Goal: Task Accomplishment & Management: Manage account settings

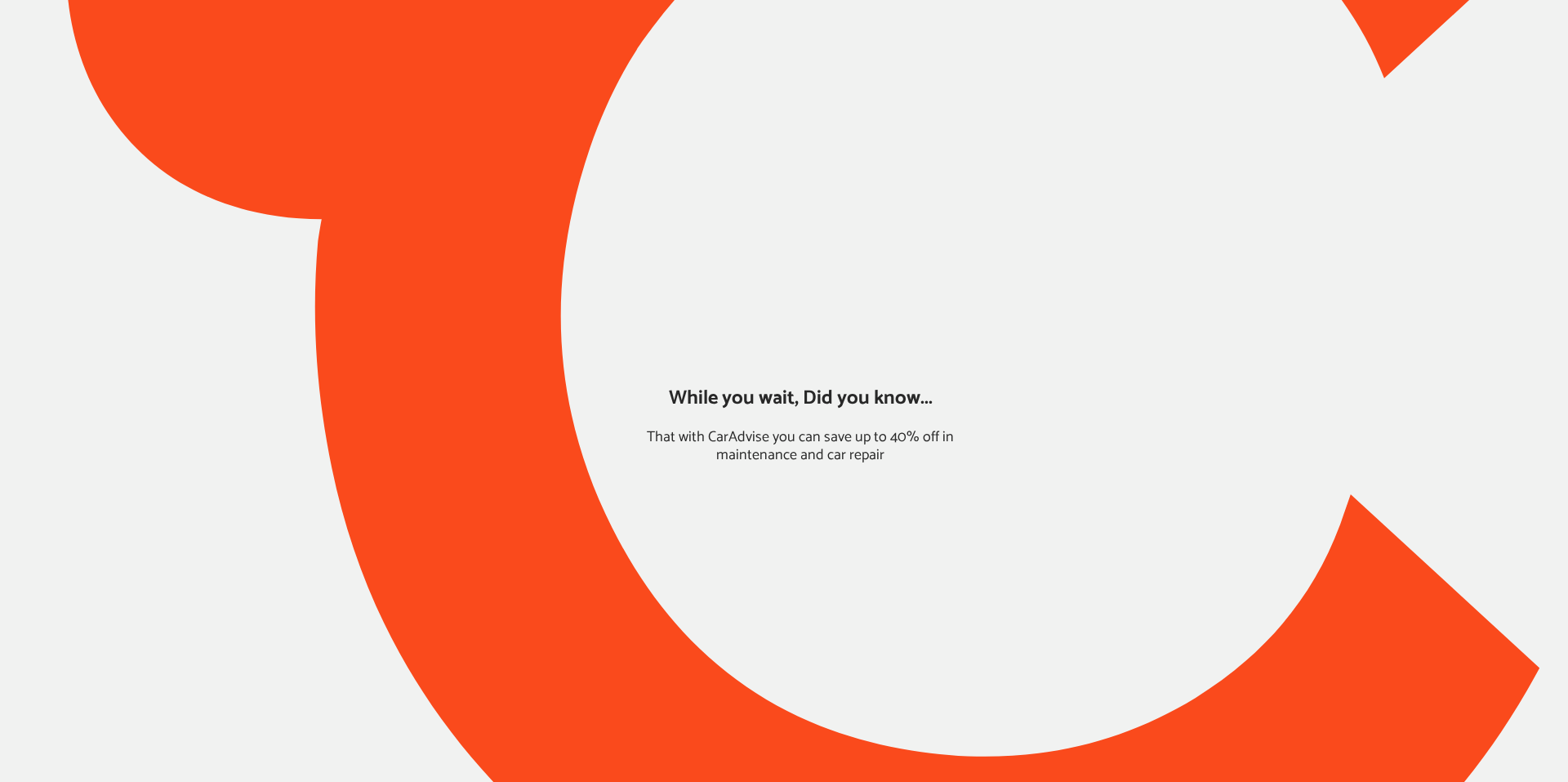
type input "*******"
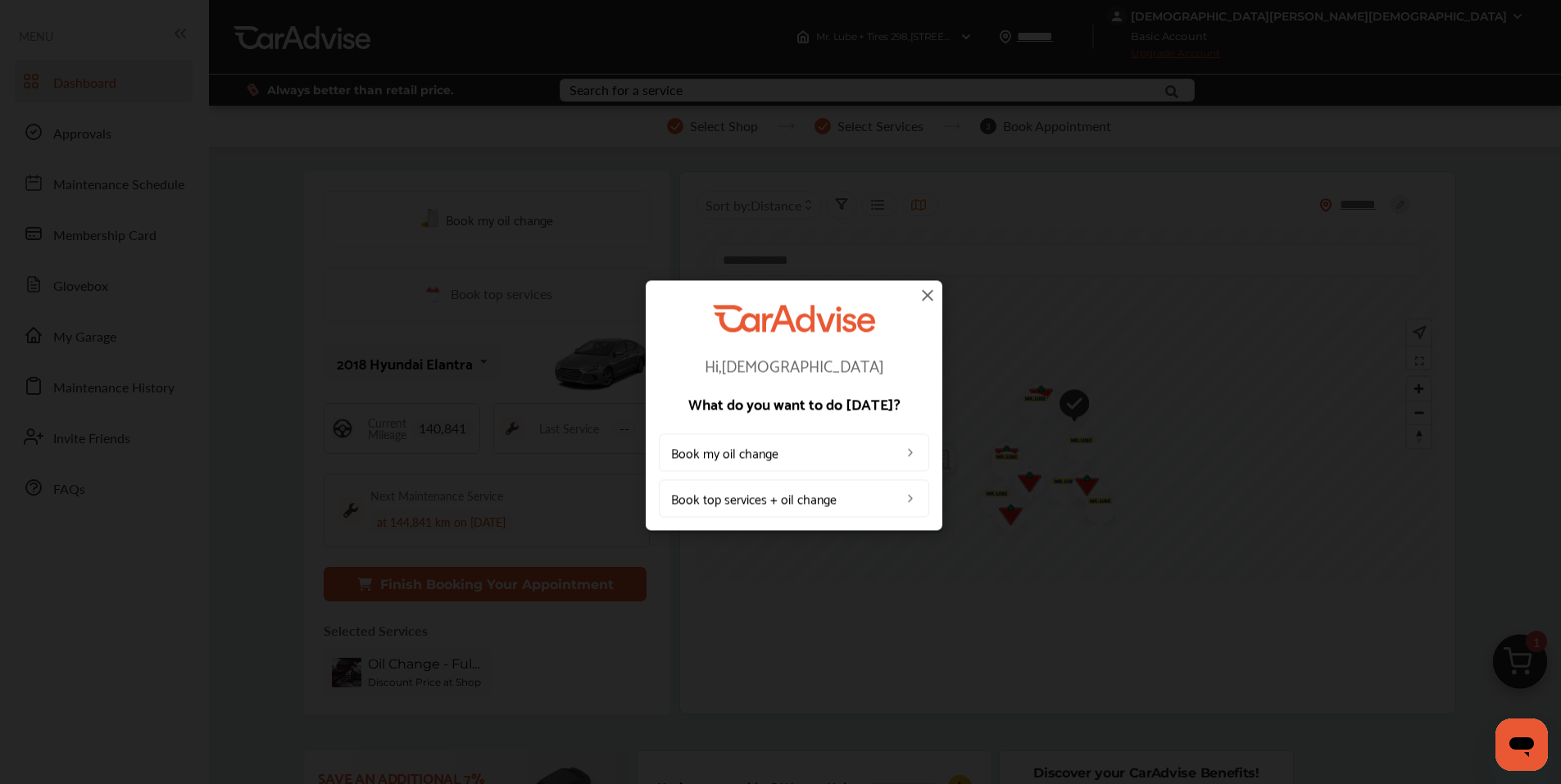
click at [932, 296] on img at bounding box center [928, 295] width 20 height 20
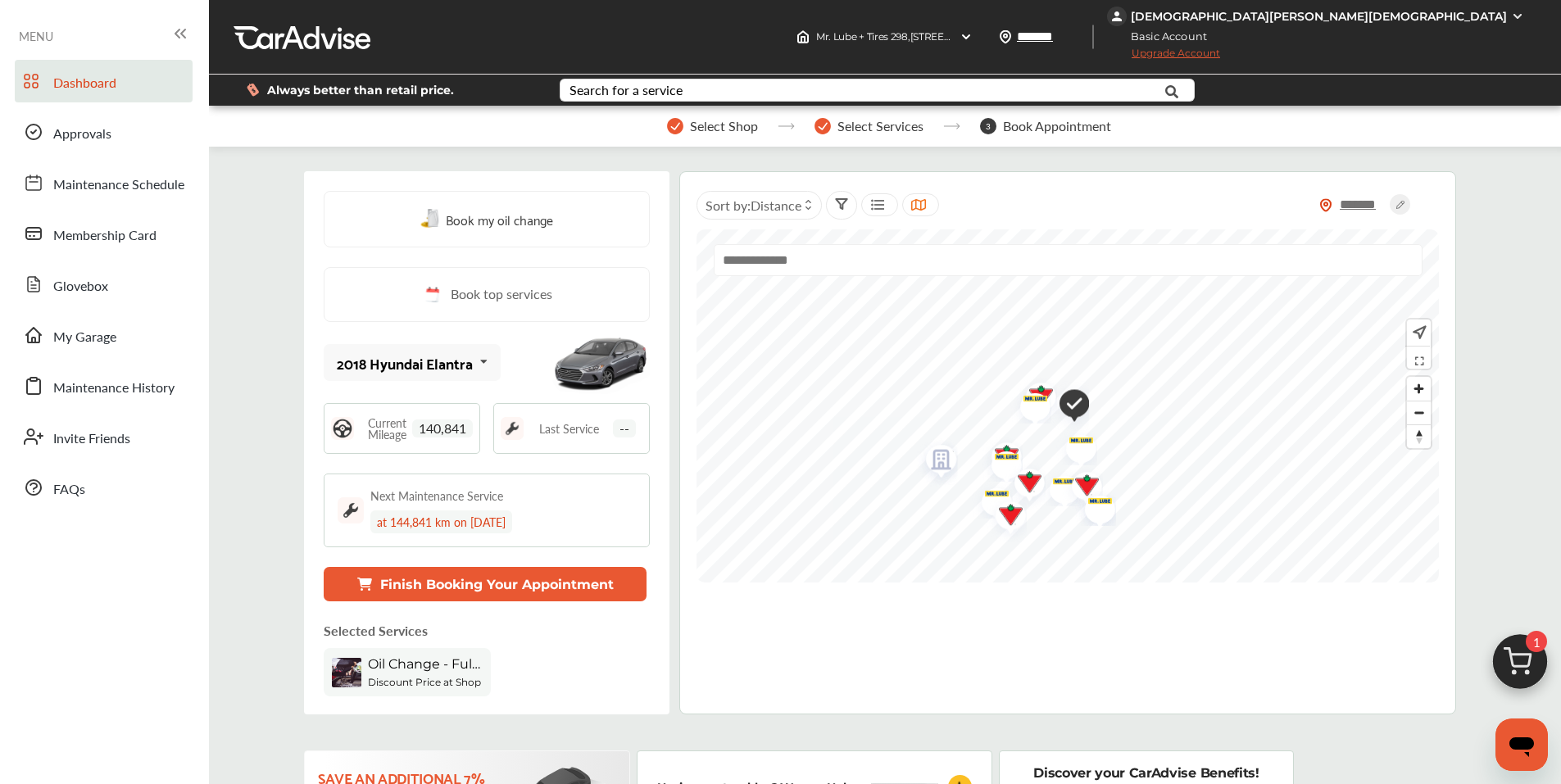
click at [1460, 12] on div "[DEMOGRAPHIC_DATA][PERSON_NAME][DEMOGRAPHIC_DATA]" at bounding box center [1319, 17] width 376 height 15
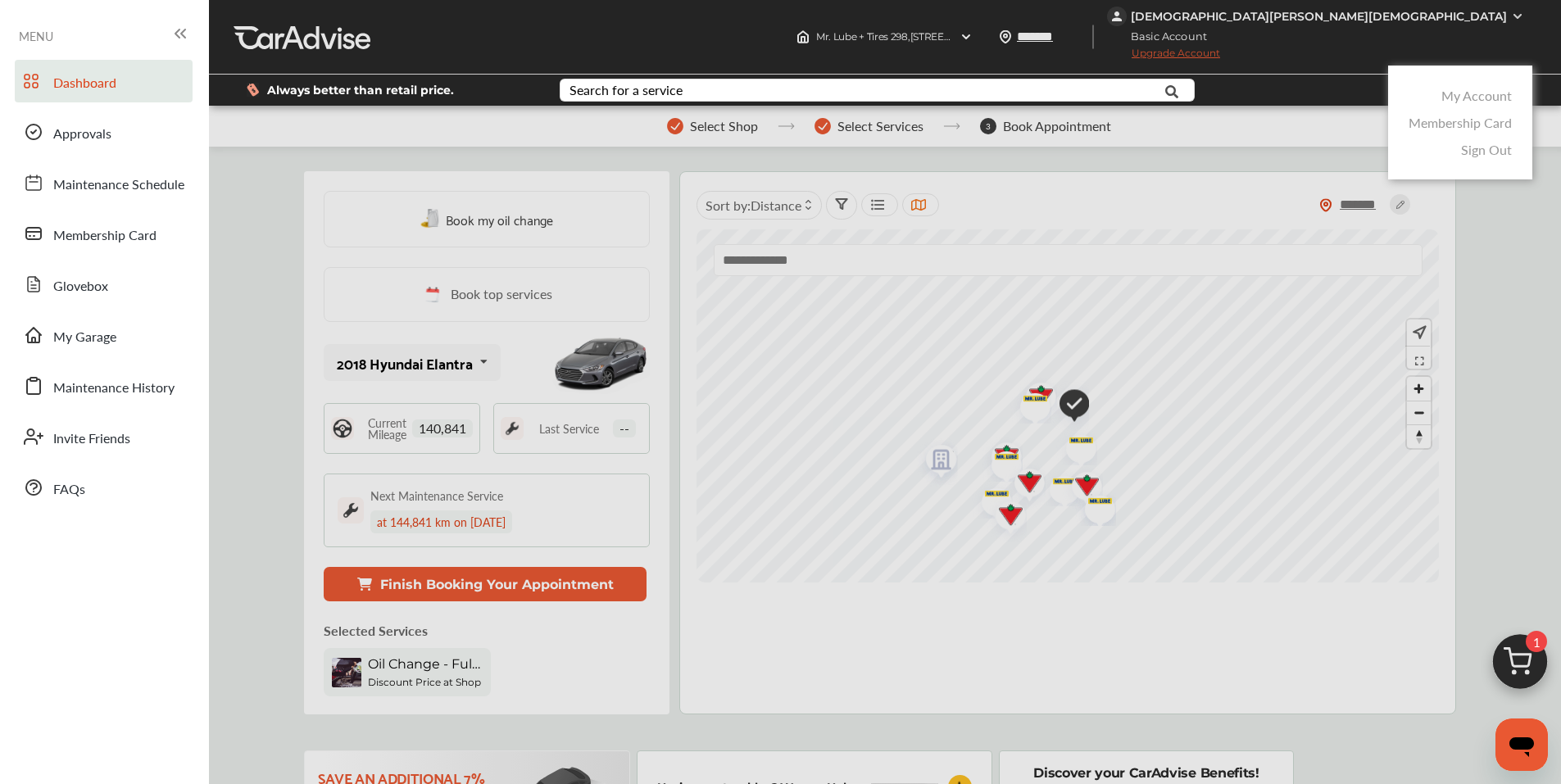
click at [1460, 99] on link "My Account" at bounding box center [1476, 95] width 71 height 19
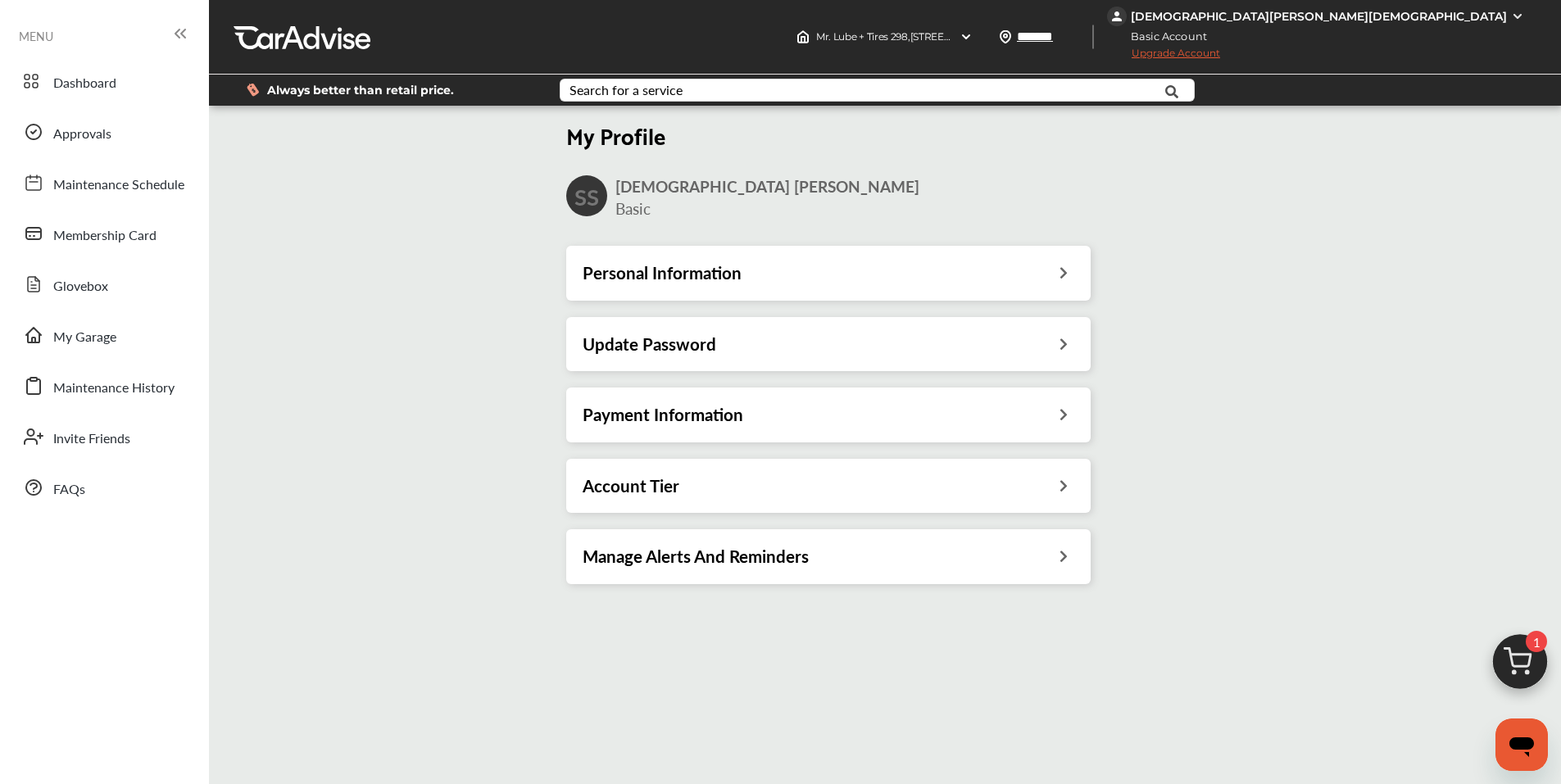
click at [666, 423] on h3 "Payment Information" at bounding box center [663, 415] width 161 height 22
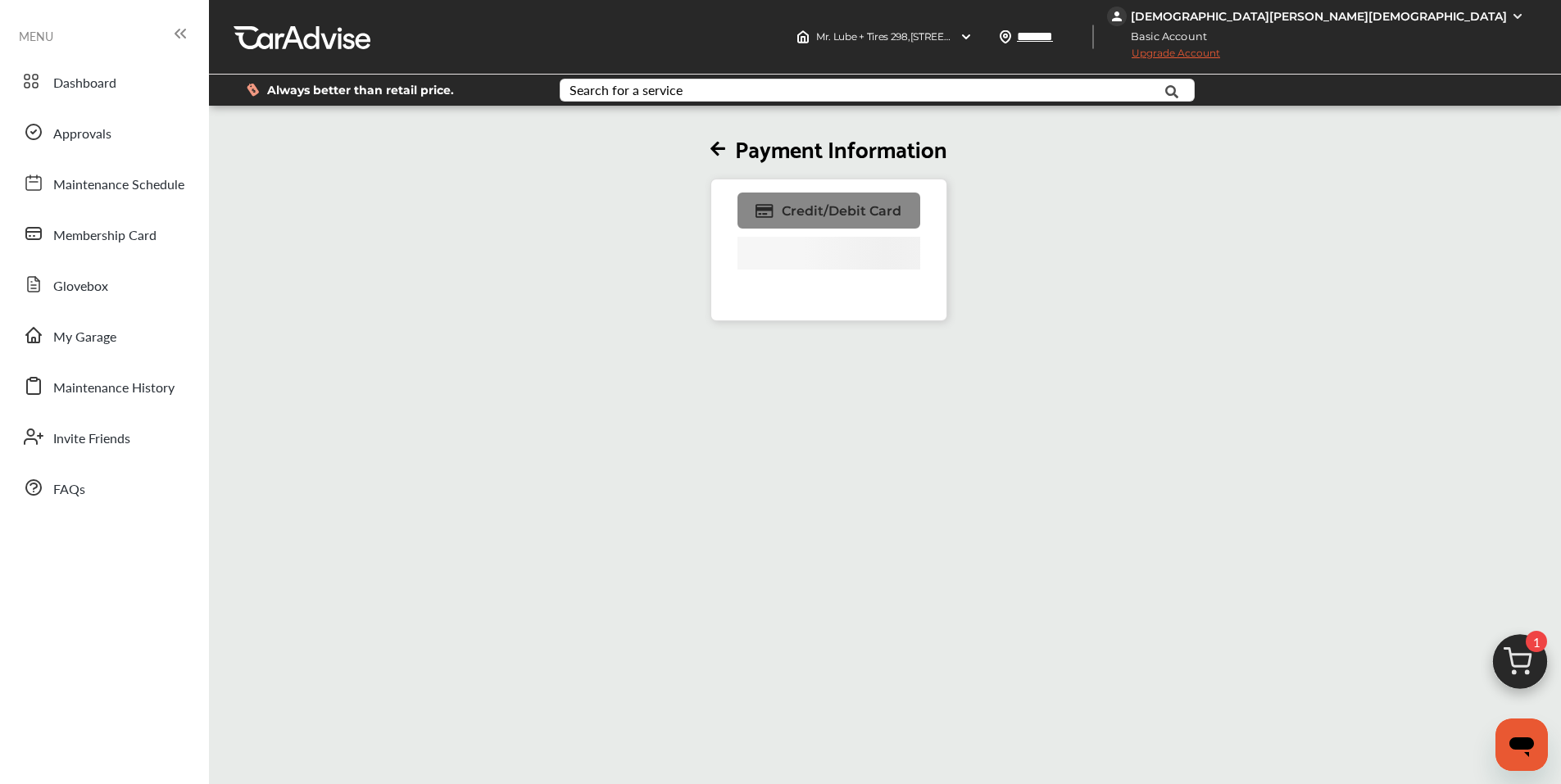
click at [828, 215] on span "Credit/Debit Card" at bounding box center [841, 211] width 120 height 16
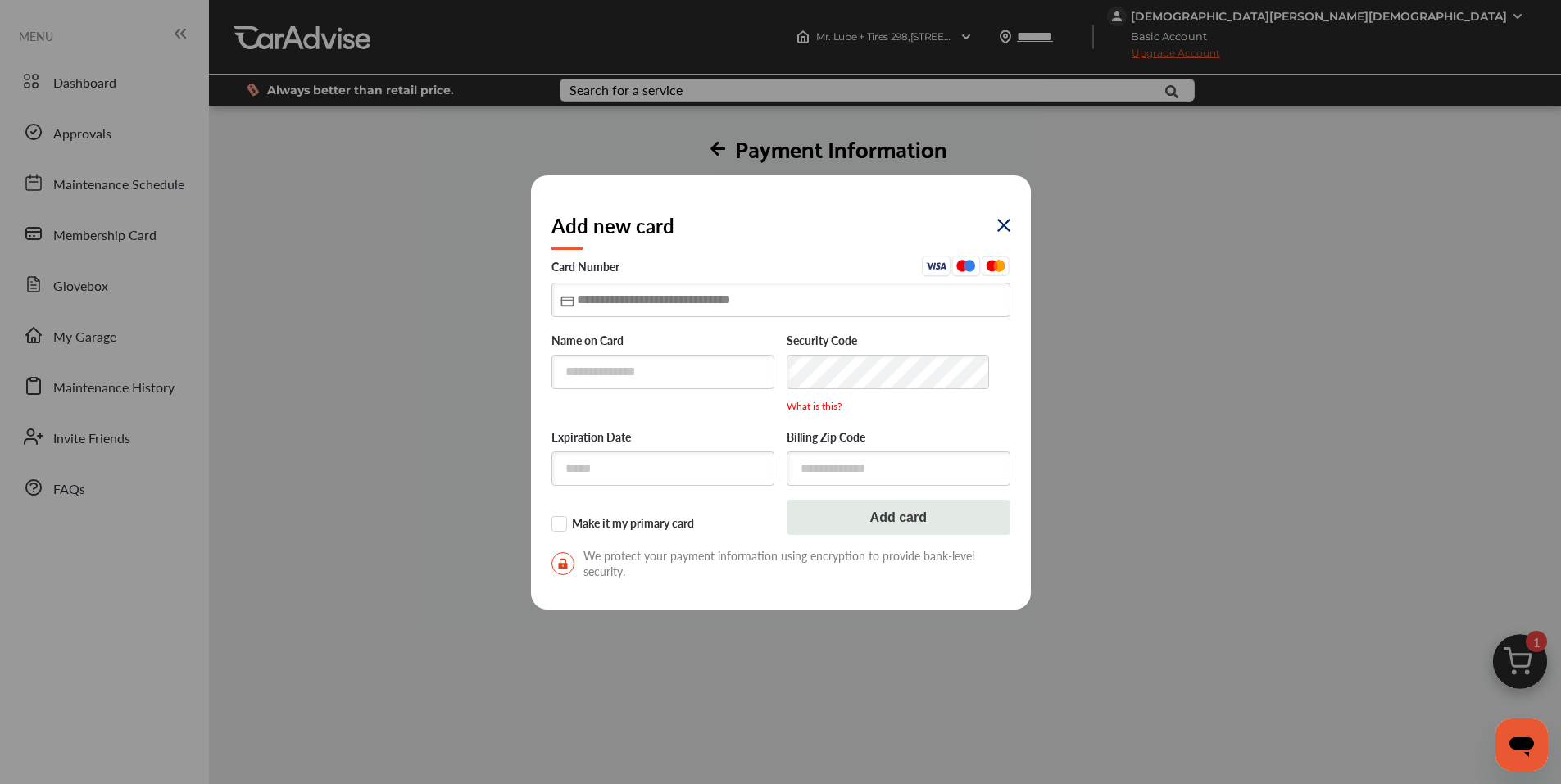
click at [651, 297] on input "text" at bounding box center [781, 299] width 459 height 33
click at [210, 431] on div "Add new card Card Number Name on Card Security Code What is this? Expiration Da…" at bounding box center [780, 392] width 1561 height 784
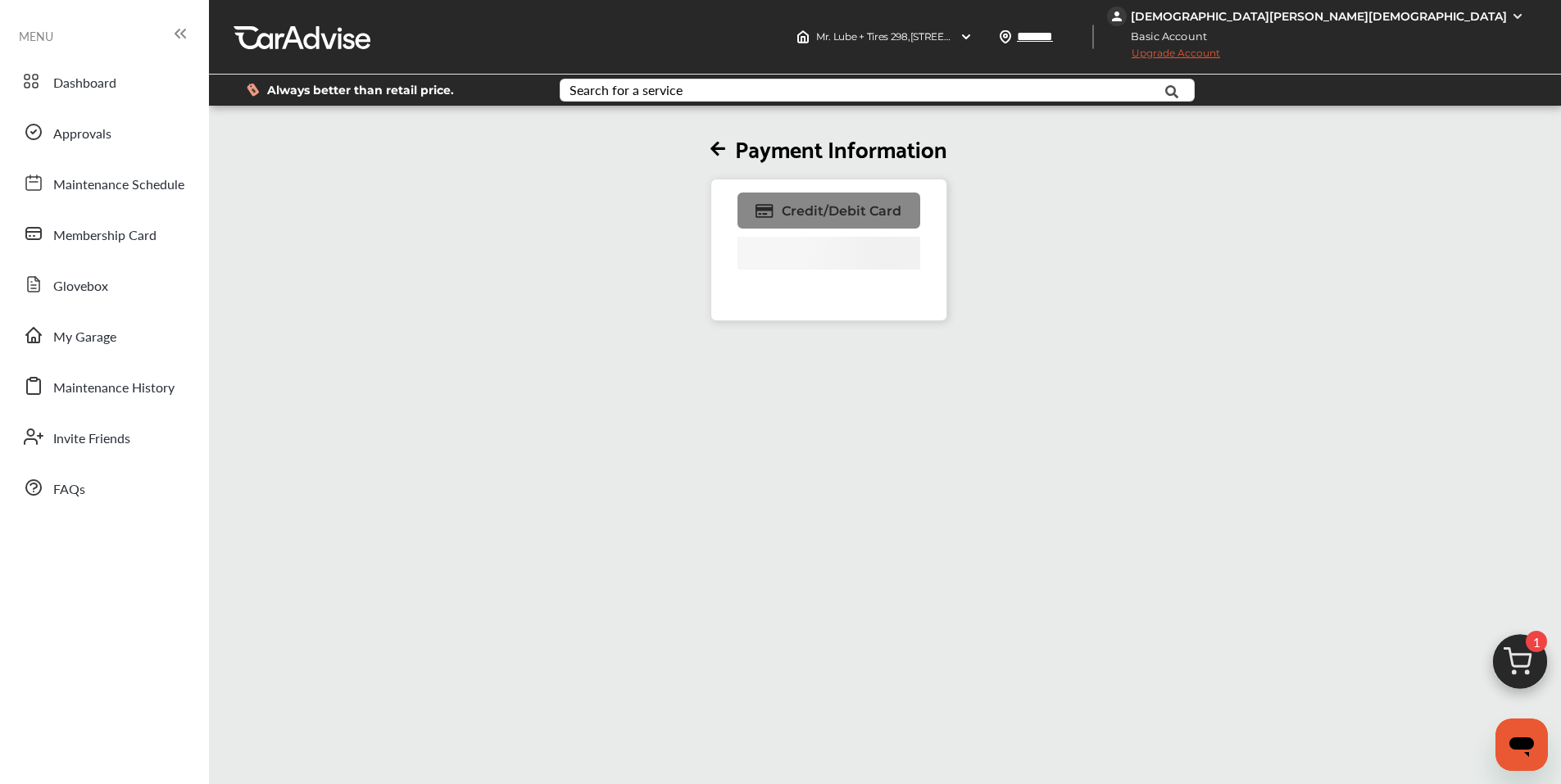
click at [876, 213] on span "Credit/Debit Card" at bounding box center [841, 211] width 120 height 16
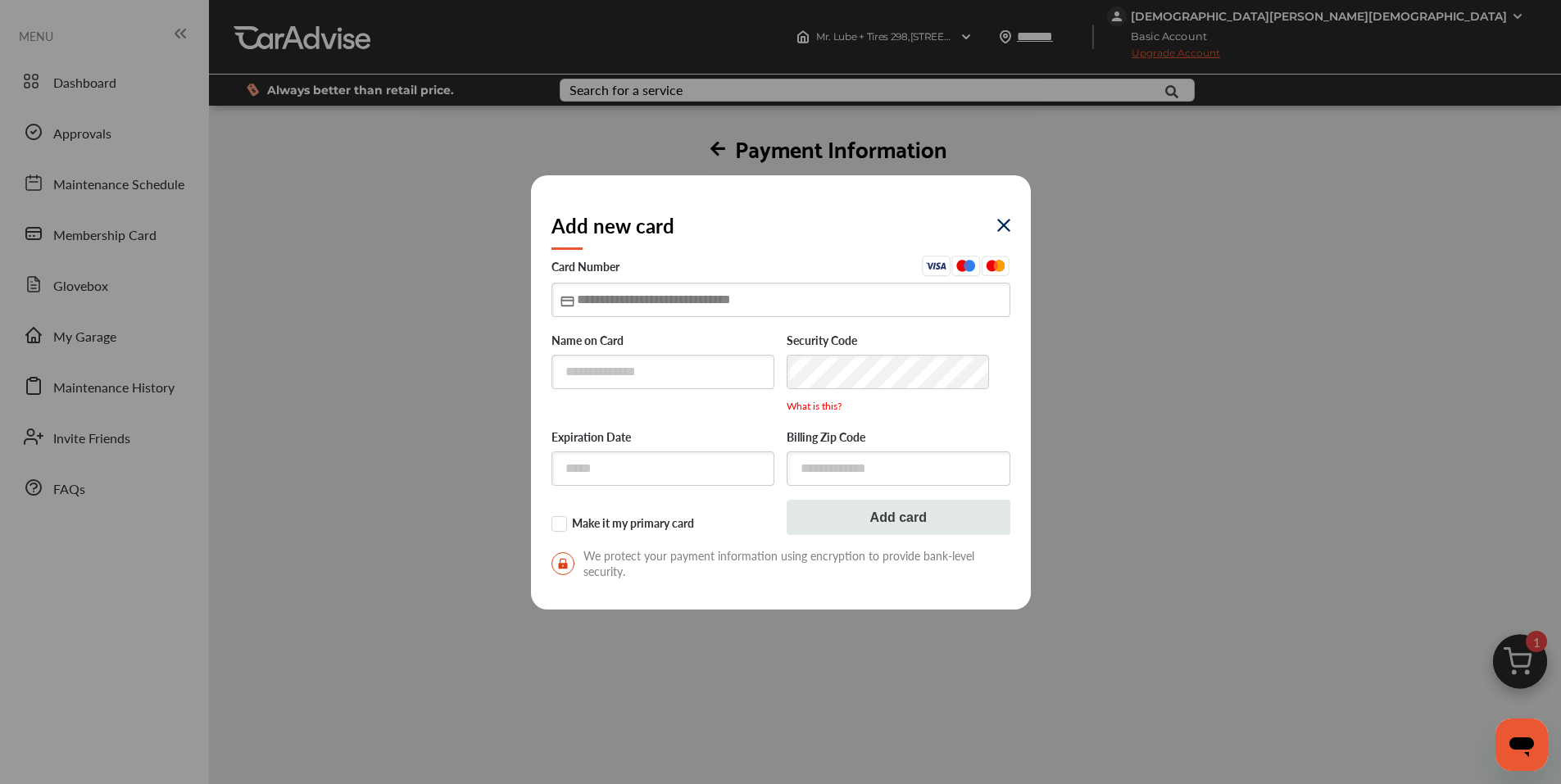
click at [619, 297] on input "text" at bounding box center [781, 299] width 459 height 33
click at [590, 365] on input "text" at bounding box center [664, 372] width 224 height 33
type input "**********"
click at [614, 291] on input "text" at bounding box center [781, 299] width 459 height 33
type input "**********"
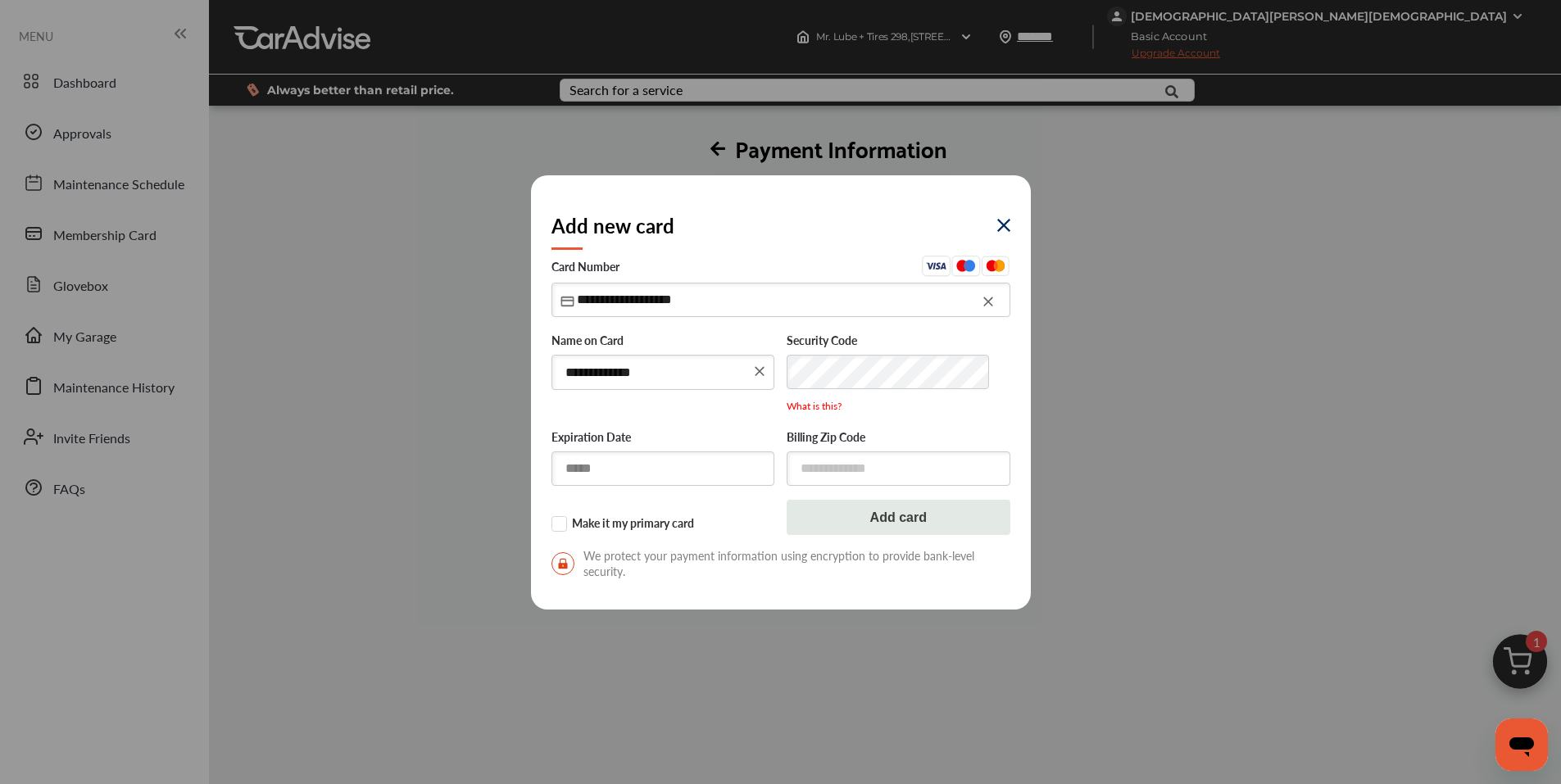
click at [602, 467] on input "text" at bounding box center [664, 468] width 224 height 33
type input "*****"
click at [815, 469] on input "text" at bounding box center [899, 468] width 224 height 33
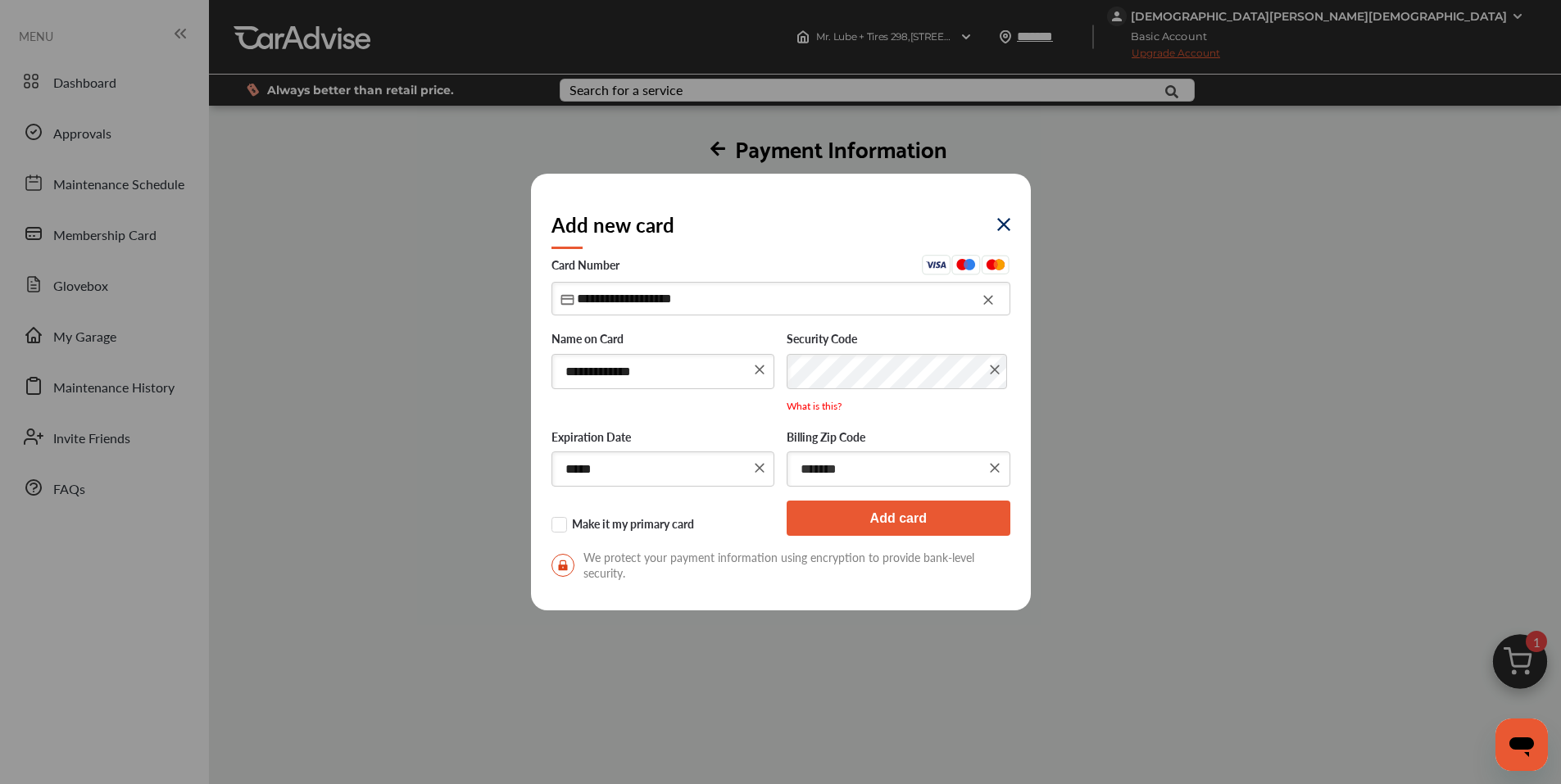
type input "*******"
click at [917, 520] on button "Add card" at bounding box center [899, 518] width 224 height 35
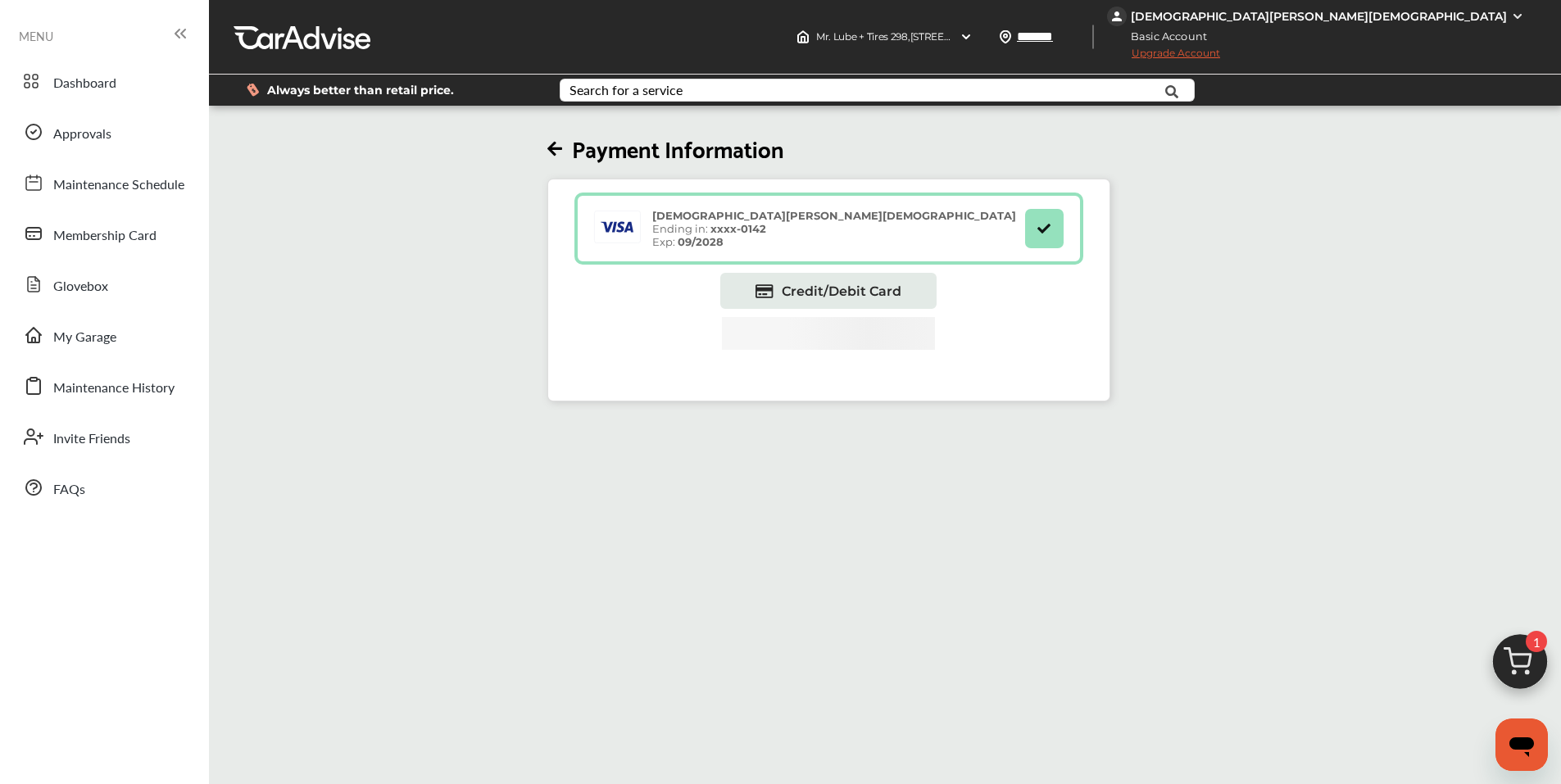
click at [386, 213] on div "Payment Information [PERSON_NAME] Ending in: xxxx- 0142 Exp: 09/2028 Credit/Deb…" at bounding box center [828, 255] width 1249 height 293
click at [446, 327] on div "Payment Information [PERSON_NAME] Ending in: xxxx- 0142 Exp: 09/2028 Credit/Deb…" at bounding box center [828, 255] width 1249 height 293
click at [110, 83] on span "Dashboard" at bounding box center [85, 84] width 63 height 22
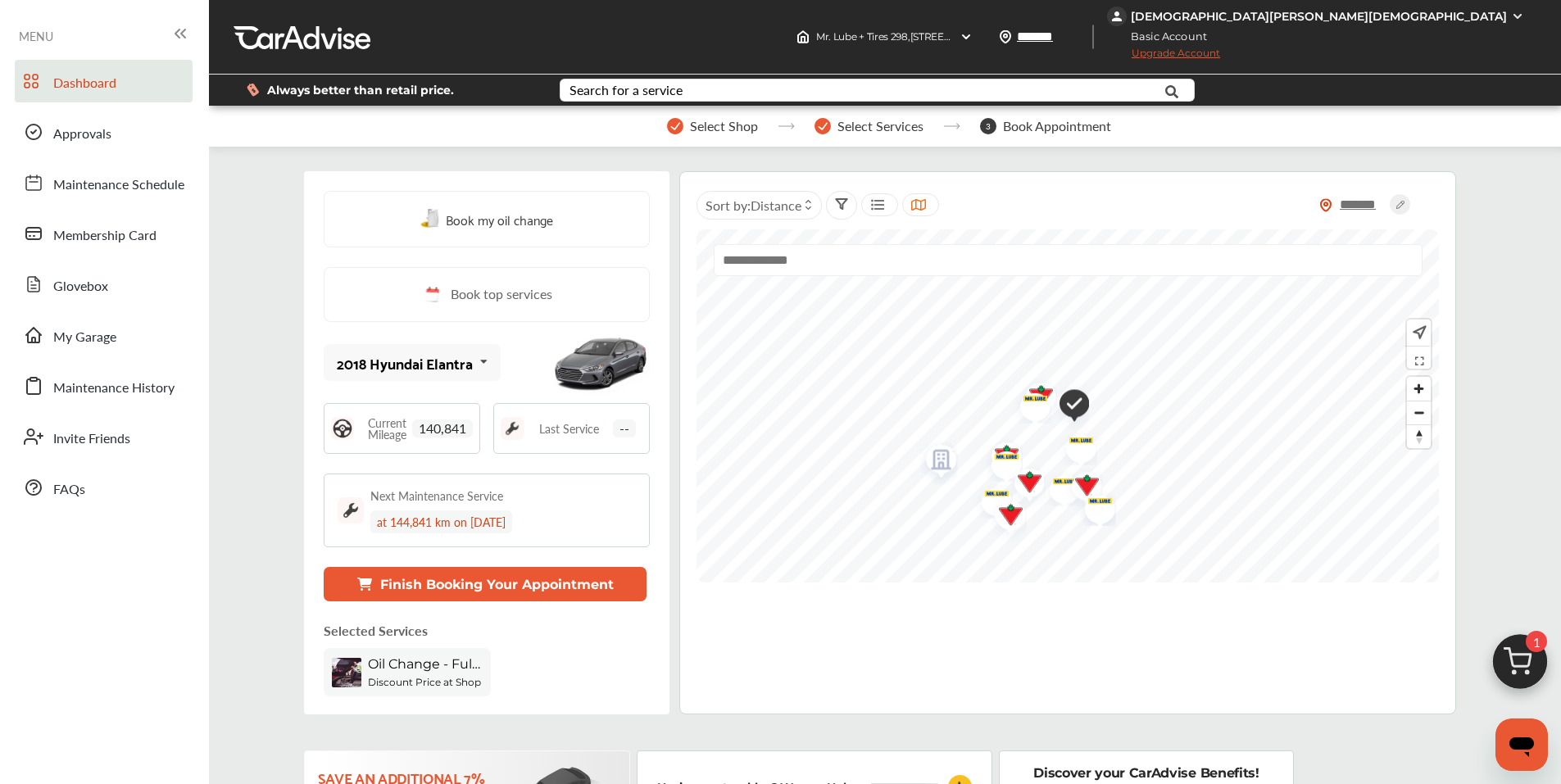
click at [1458, 18] on div "[DEMOGRAPHIC_DATA][PERSON_NAME][DEMOGRAPHIC_DATA]" at bounding box center [1319, 17] width 376 height 15
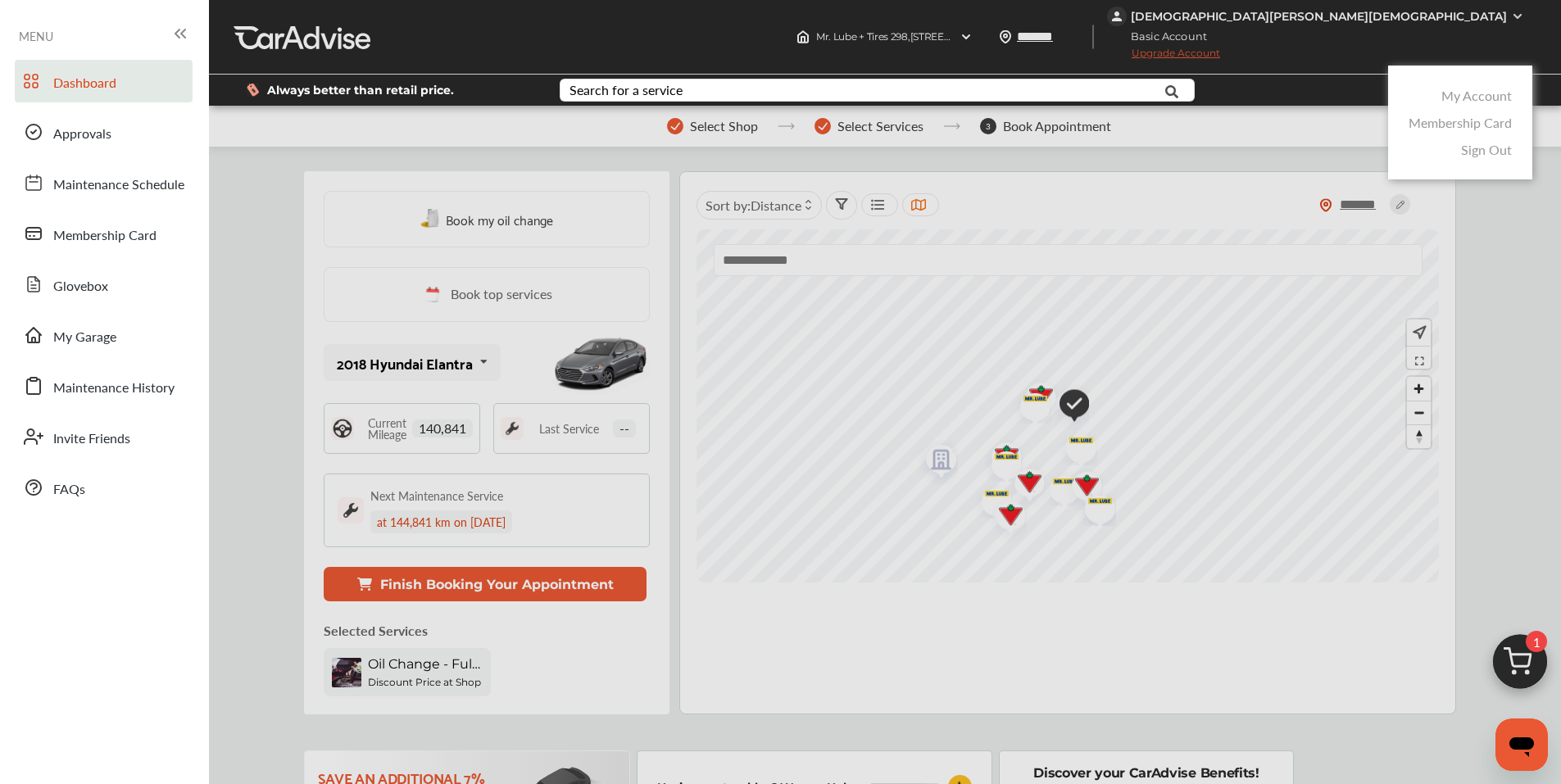
click at [1460, 102] on link "My Account" at bounding box center [1476, 95] width 71 height 19
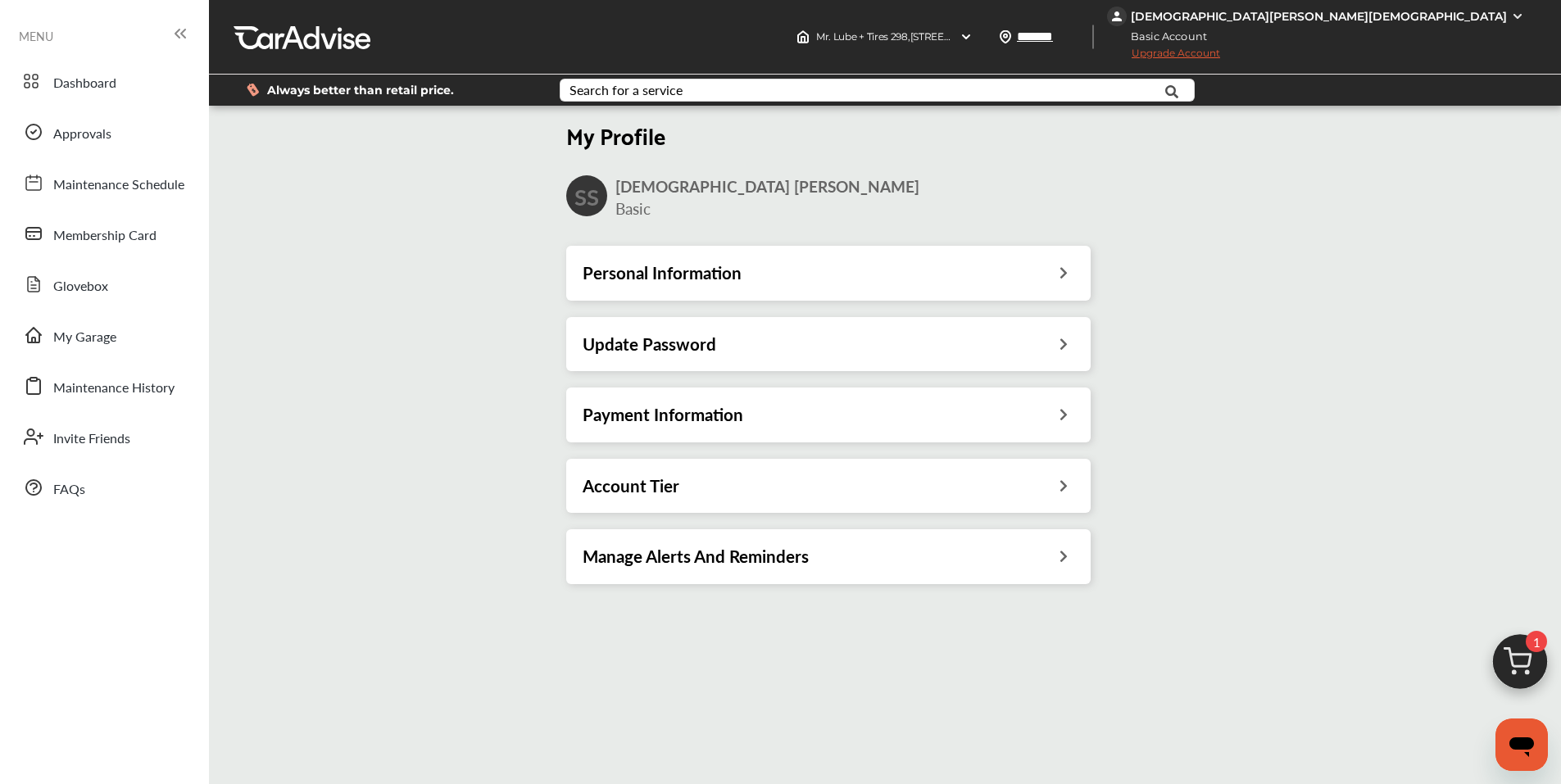
click at [242, 228] on div "My Profile SS [PERSON_NAME] Basic Personal Information Update Password Payment …" at bounding box center [828, 354] width 1249 height 491
click at [109, 86] on span "Dashboard" at bounding box center [85, 84] width 63 height 22
